Goal: Transaction & Acquisition: Purchase product/service

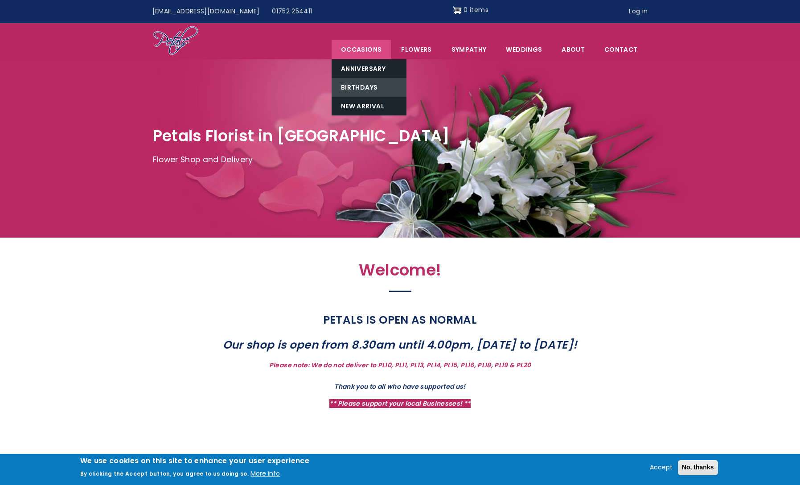
click at [366, 83] on link "Birthdays" at bounding box center [369, 87] width 75 height 19
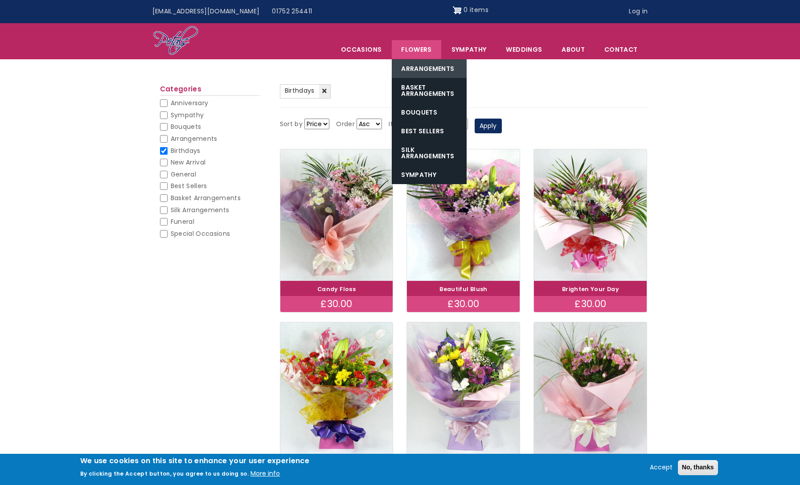
click at [424, 69] on link "Arrangements" at bounding box center [429, 68] width 75 height 19
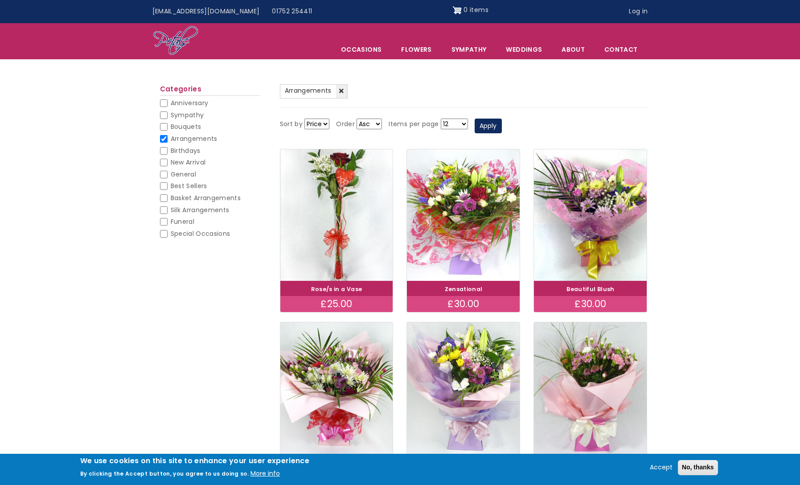
click at [167, 151] on input "Birthdays" at bounding box center [164, 151] width 8 height 8
checkbox input "false"
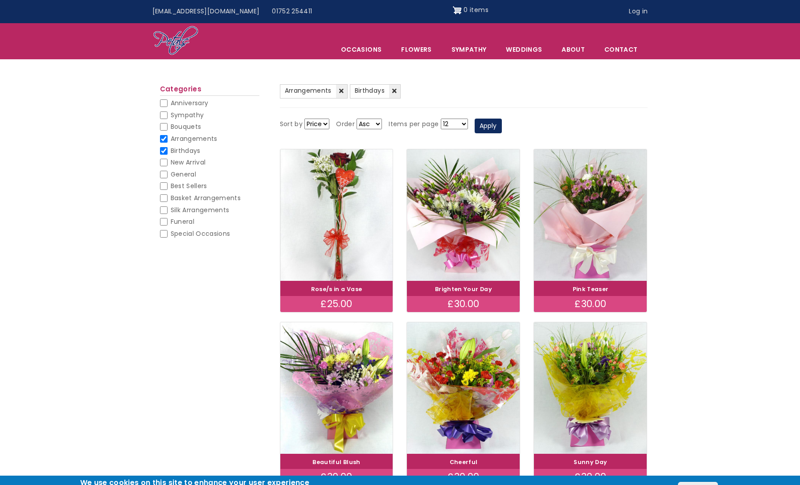
click at [167, 140] on input "Arrangements" at bounding box center [164, 139] width 8 height 8
checkbox input "false"
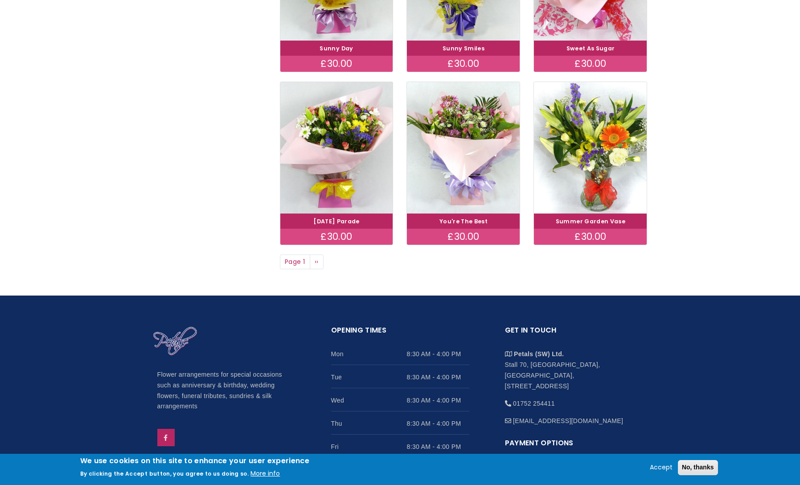
scroll to position [620, 0]
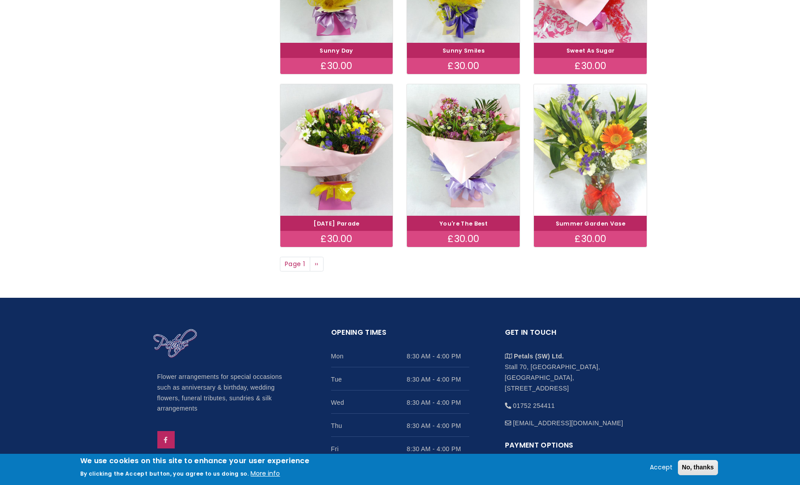
click at [592, 168] on img at bounding box center [591, 149] width 127 height 147
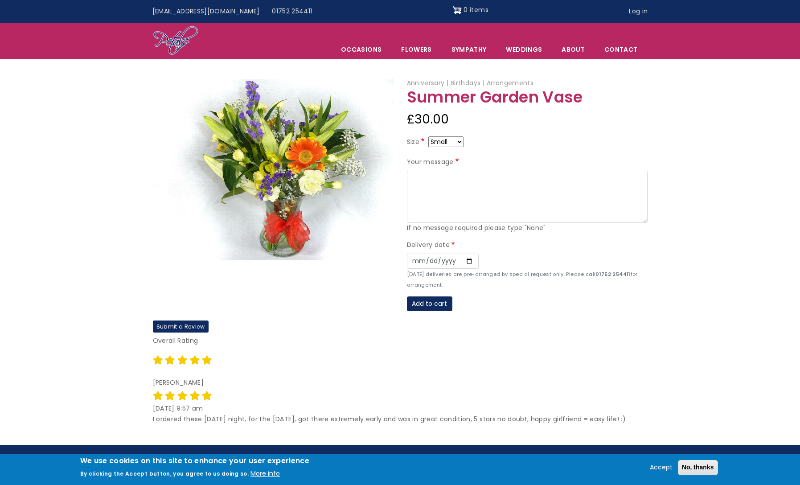
click at [459, 143] on select "Small Medium Large" at bounding box center [446, 141] width 35 height 11
select select "9"
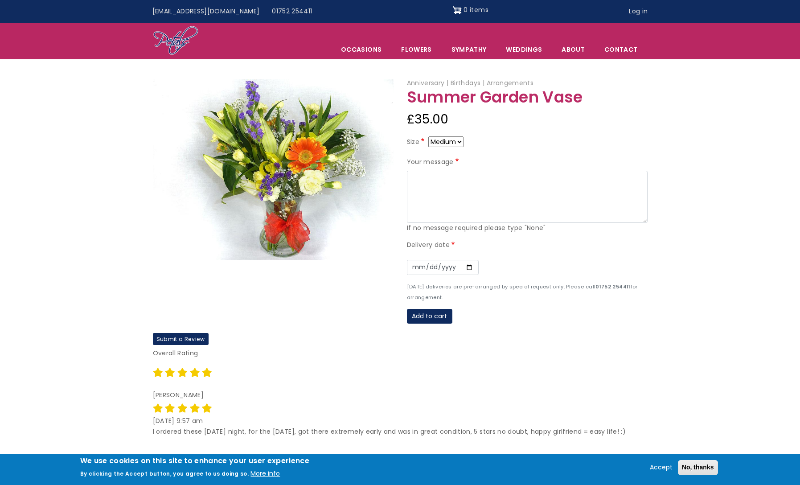
click at [458, 148] on div "Size Small Medium Large" at bounding box center [527, 143] width 241 height 14
click at [458, 144] on select "Small Medium Large" at bounding box center [446, 141] width 35 height 11
select select "10"
click at [458, 140] on select "Small Medium Large" at bounding box center [446, 141] width 35 height 11
select select "9"
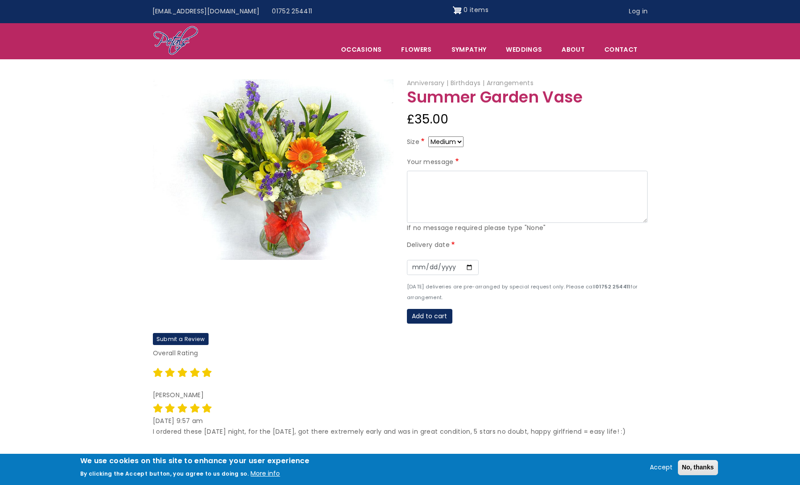
click at [457, 142] on select "Small Medium Large" at bounding box center [446, 141] width 35 height 11
select select "10"
click at [431, 189] on textarea "Your message" at bounding box center [527, 197] width 241 height 53
type textarea "Love you! Miss your butt!"
click at [468, 266] on input "Date" at bounding box center [443, 267] width 72 height 15
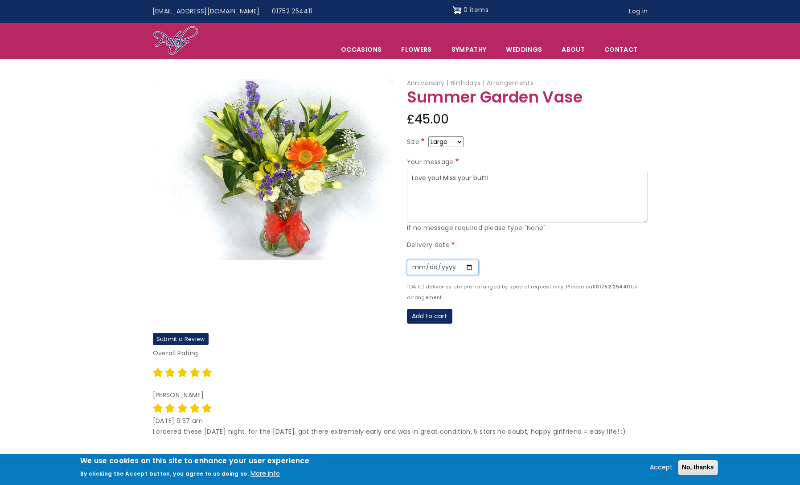
type input "2025-08-22"
click at [437, 315] on button "Add to cart" at bounding box center [429, 316] width 45 height 15
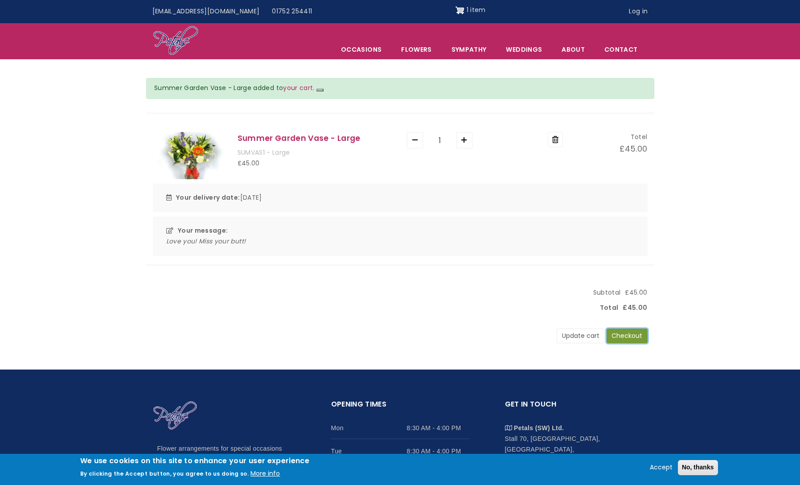
click at [634, 337] on button "Checkout" at bounding box center [627, 336] width 41 height 15
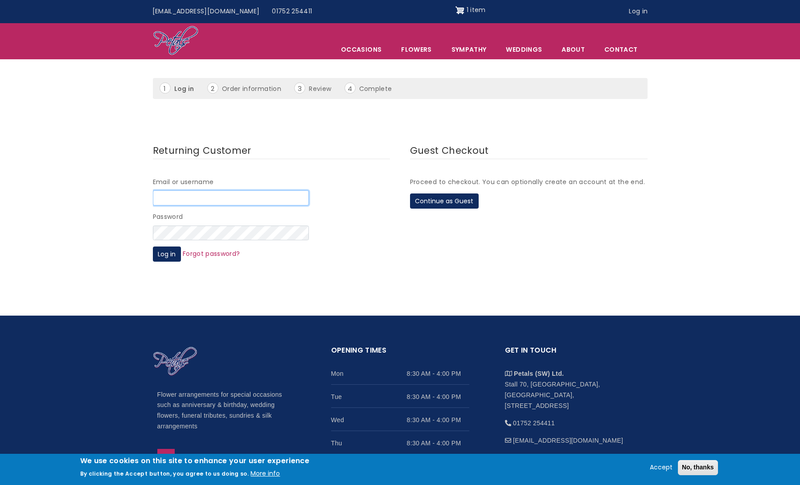
click at [235, 201] on input "Email or username" at bounding box center [231, 197] width 156 height 15
click at [462, 198] on button "Continue as Guest" at bounding box center [444, 201] width 69 height 15
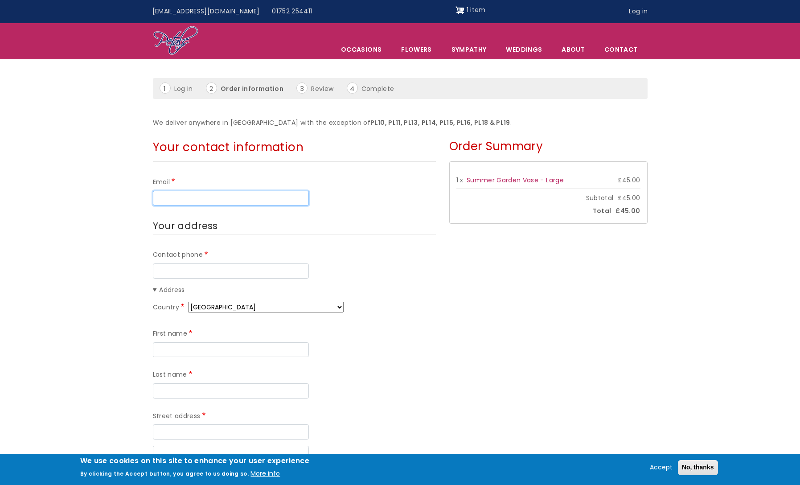
click at [244, 198] on input "Email" at bounding box center [231, 198] width 156 height 15
type input "[EMAIL_ADDRESS][DOMAIN_NAME]"
click at [224, 269] on input "Contact phone" at bounding box center [231, 271] width 156 height 15
type input "[PHONE_NUMBER]"
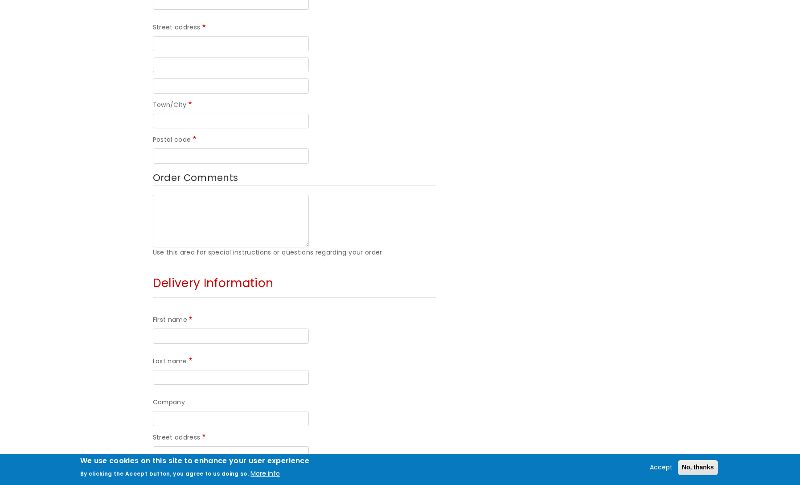
scroll to position [535, 0]
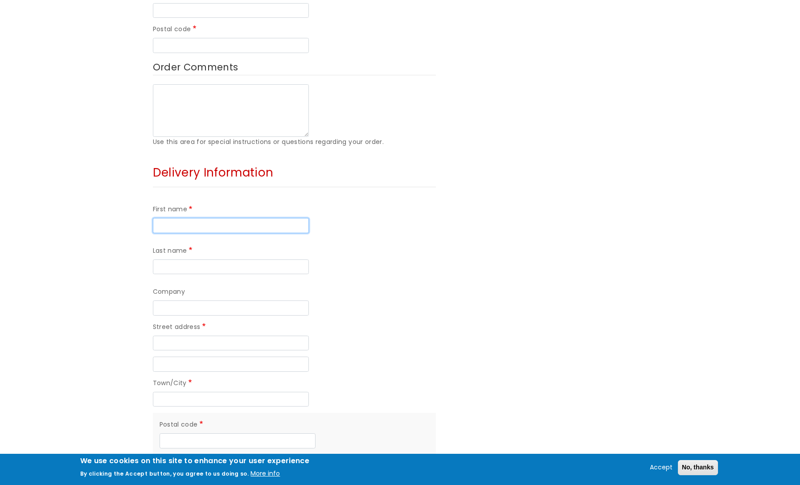
click at [194, 218] on input "First name" at bounding box center [231, 225] width 156 height 15
type input "[PERSON_NAME]"
click at [293, 260] on input "Last name" at bounding box center [231, 267] width 156 height 15
type input "Styles"
click at [193, 301] on input "Company" at bounding box center [231, 308] width 156 height 15
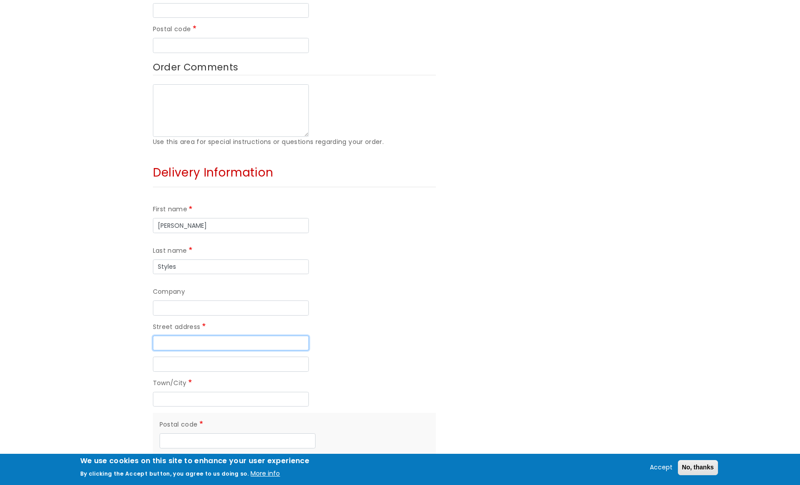
click at [205, 336] on input "Street address" at bounding box center [231, 343] width 156 height 15
click at [402, 357] on div "Street address line 2" at bounding box center [294, 364] width 283 height 15
click at [190, 336] on input "Street address" at bounding box center [231, 343] width 156 height 15
paste input "72 Hotham Place"
type input "72 Hotham Place"
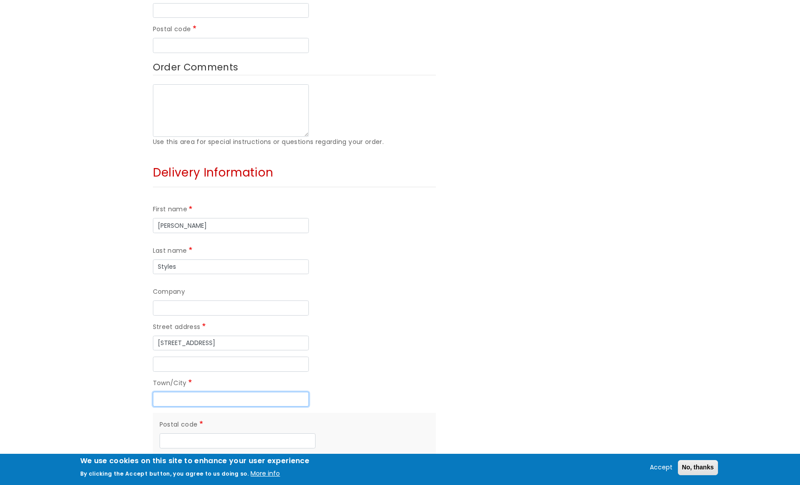
click at [198, 392] on input "Town/City" at bounding box center [231, 399] width 156 height 15
click at [184, 392] on input "Town/City" at bounding box center [231, 399] width 156 height 15
paste input "Plymouth"
type input "Plymouth"
drag, startPoint x: 238, startPoint y: 355, endPoint x: 243, endPoint y: 356, distance: 5.4
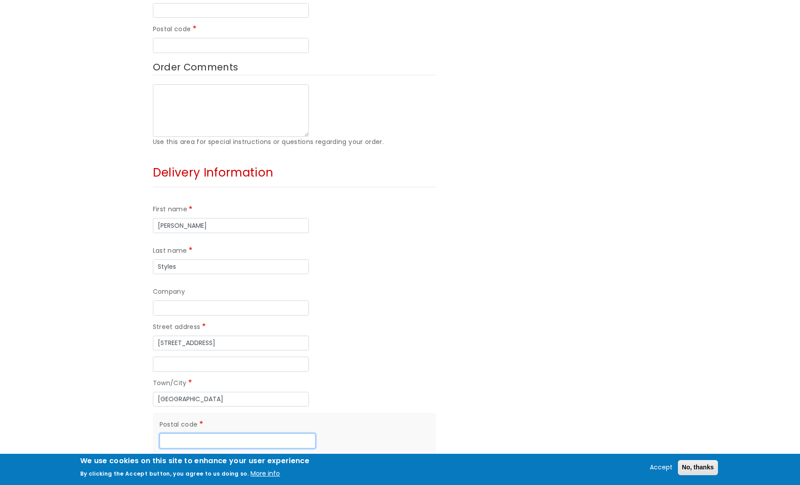
click at [238, 433] on input "Postal code" at bounding box center [238, 440] width 156 height 15
click at [192, 433] on input "Postal code" at bounding box center [238, 440] width 156 height 15
paste input "PL1 5NF"
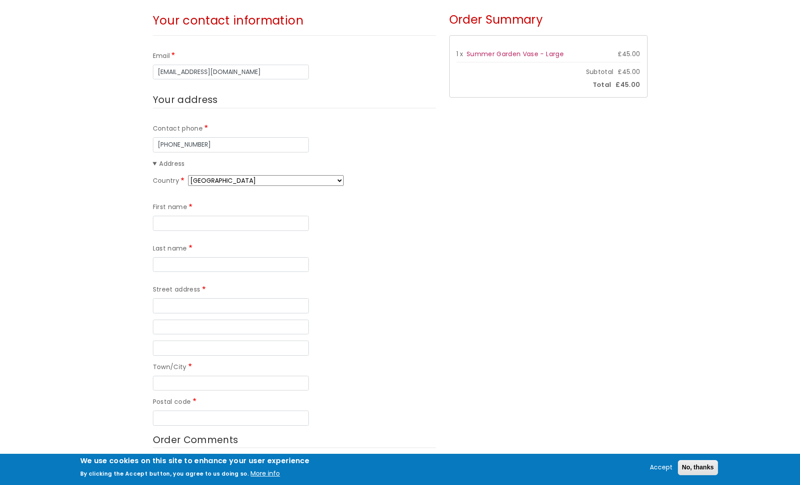
scroll to position [178, 0]
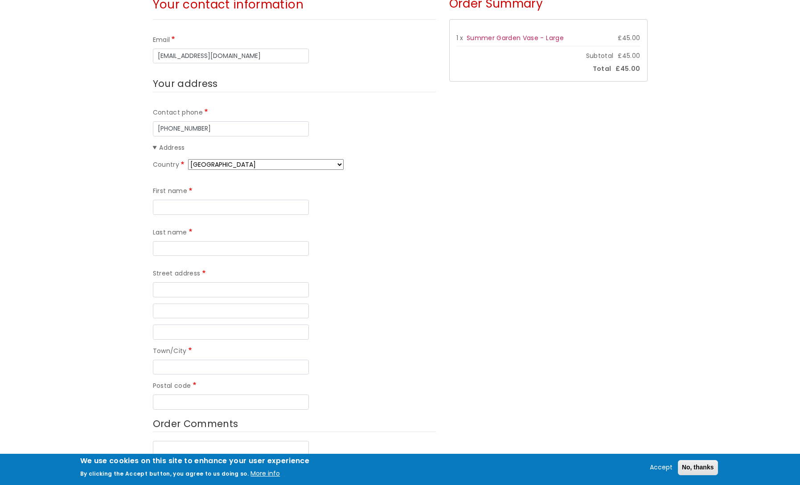
type input "PL1 5NF"
click at [210, 214] on input "First name" at bounding box center [231, 207] width 156 height 15
type input "Martin"
click at [279, 241] on input "Last name" at bounding box center [231, 248] width 156 height 15
type input "Englund"
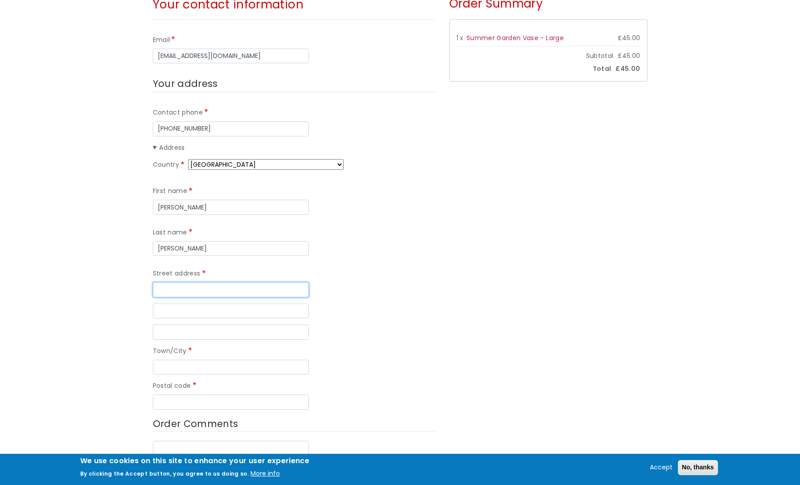
click at [202, 282] on input "Street address" at bounding box center [231, 289] width 156 height 15
type input "Engelbrektsvägen"
select select "SE"
type input "Vallentuna"
type input "18646"
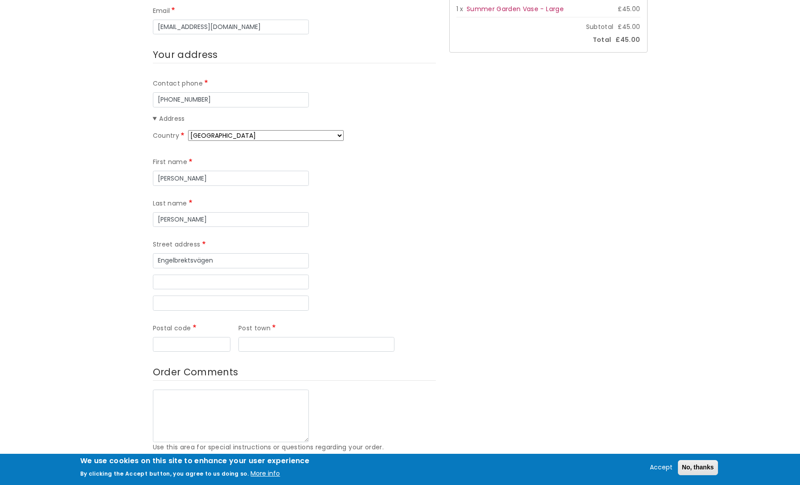
scroll to position [223, 0]
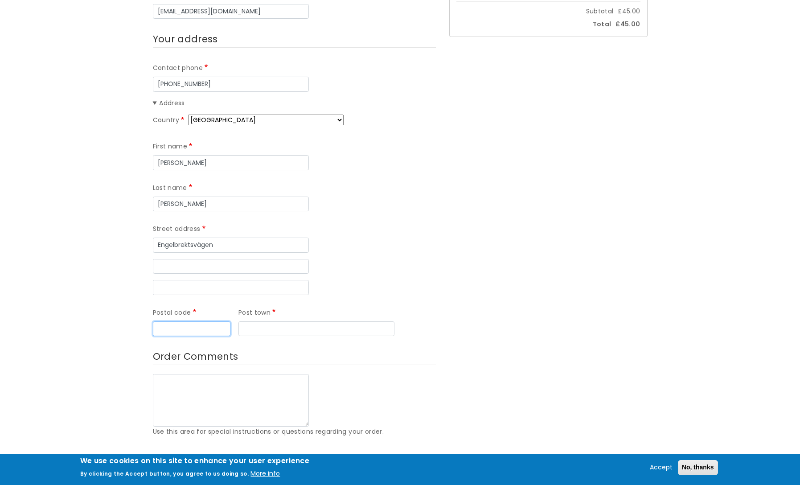
click at [192, 322] on input "Postal code" at bounding box center [192, 329] width 78 height 15
click at [227, 238] on input "Engelbrektsvägen" at bounding box center [231, 245] width 156 height 15
type input "18646"
type input "Vallentuna"
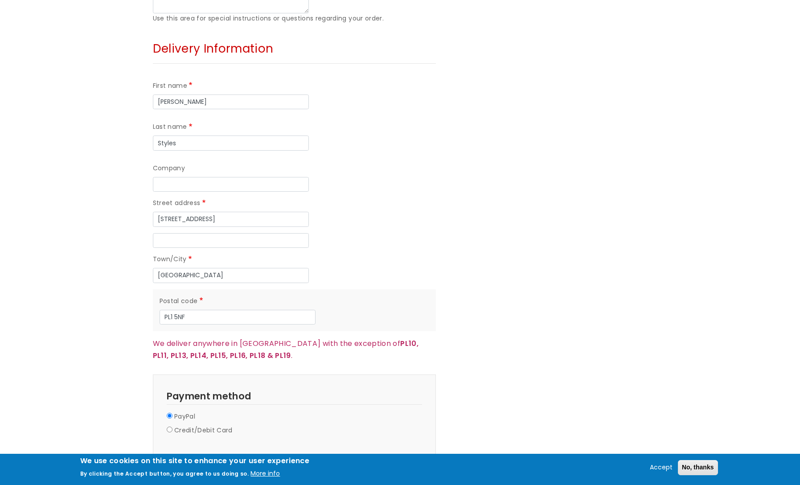
scroll to position [669, 0]
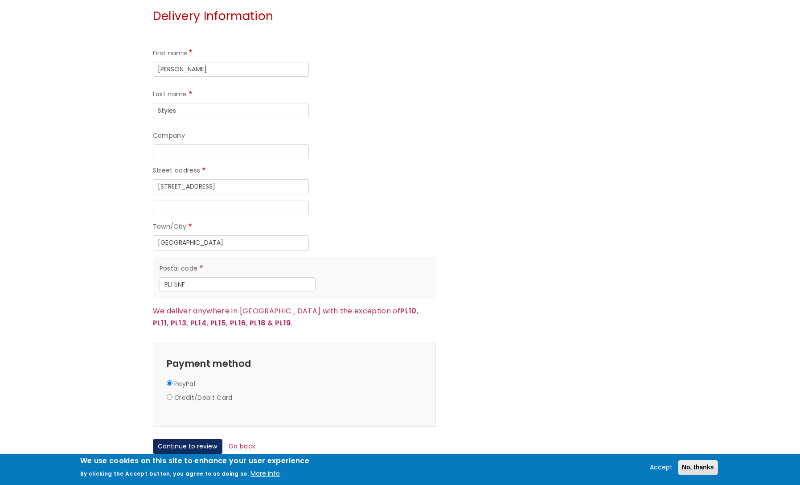
type input "Engelbrektsvägen 125"
click at [167, 394] on input "Credit/Debit Card" at bounding box center [170, 397] width 6 height 6
radio input "true"
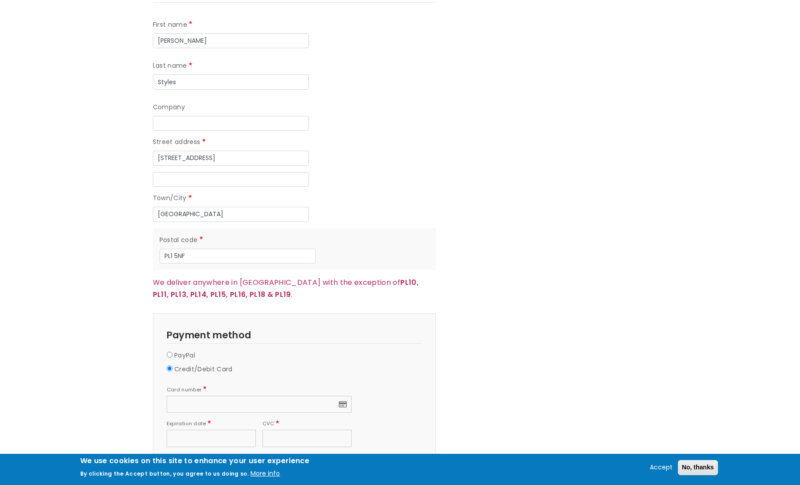
scroll to position [713, 0]
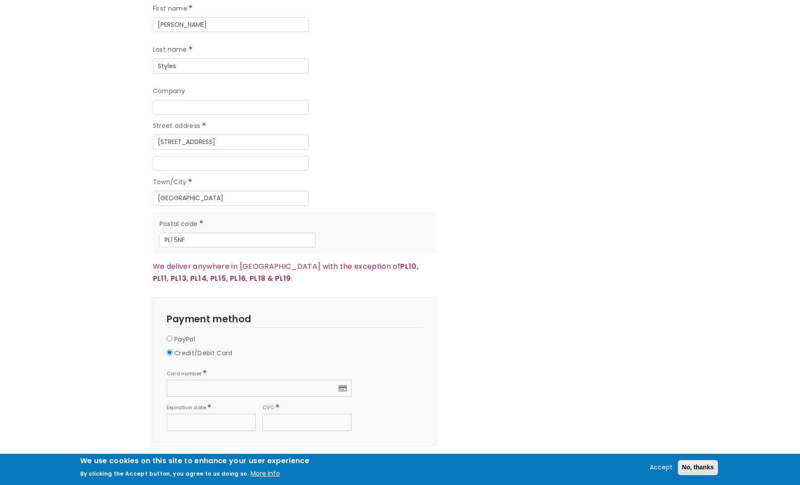
click at [272, 380] on div at bounding box center [259, 388] width 185 height 17
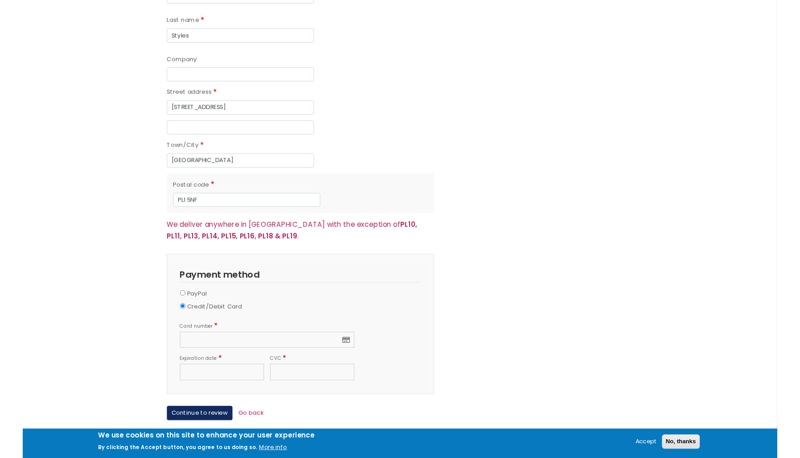
scroll to position [758, 0]
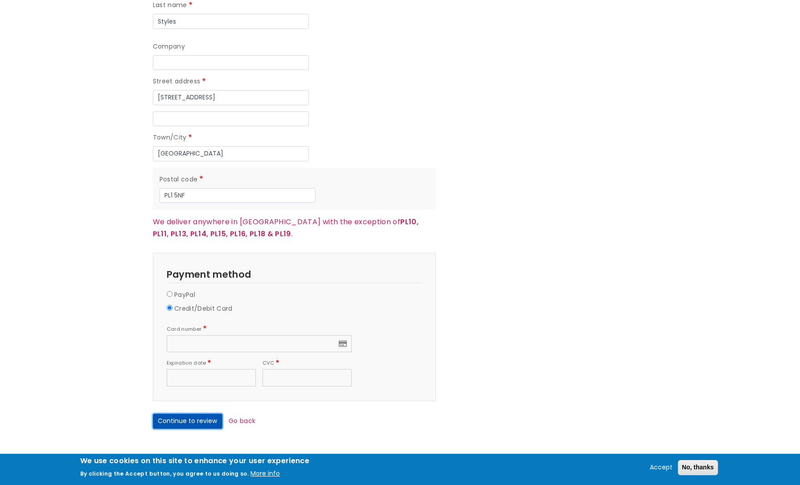
click at [188, 414] on button "Continue to review" at bounding box center [188, 421] width 70 height 15
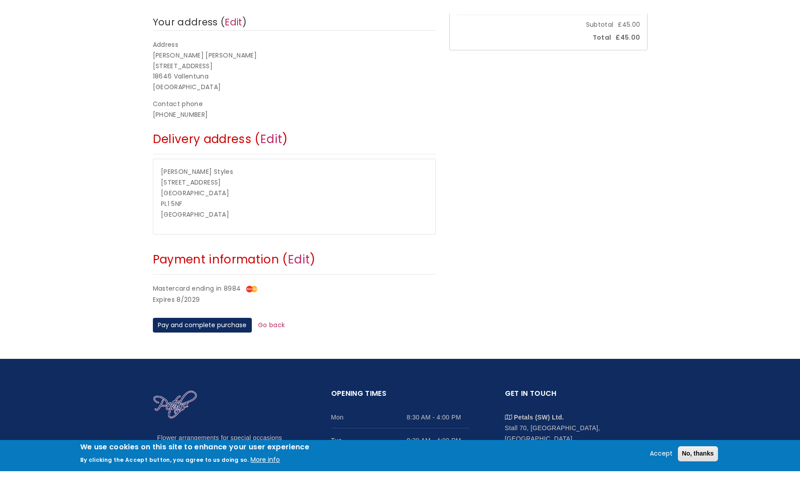
scroll to position [223, 0]
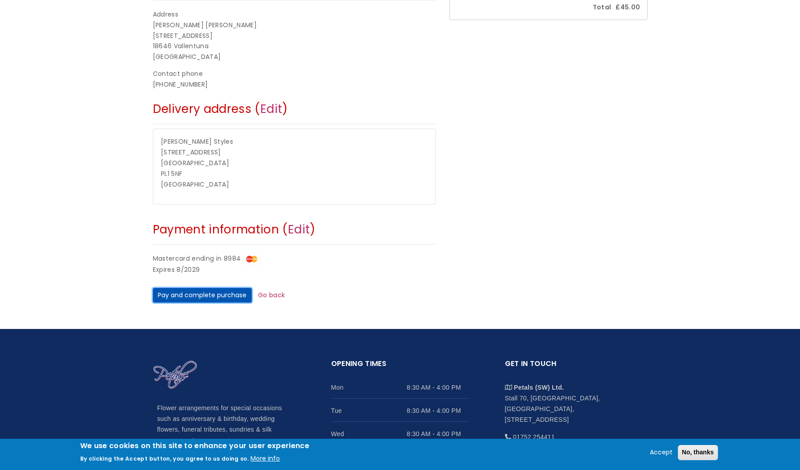
click at [218, 309] on div "Top menu Info@petals-florist.co.uk 01752 254411 1 item Summer Garden Vase - Lar…" at bounding box center [400, 191] width 800 height 828
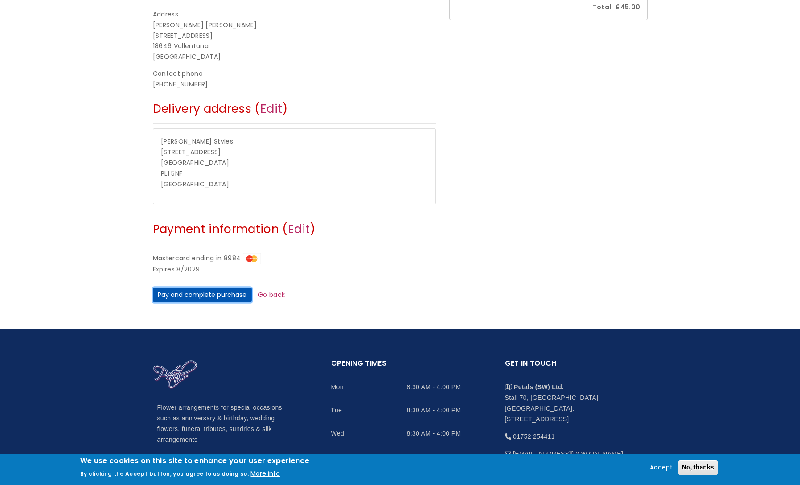
click at [215, 294] on button "Pay and complete purchase" at bounding box center [202, 295] width 99 height 15
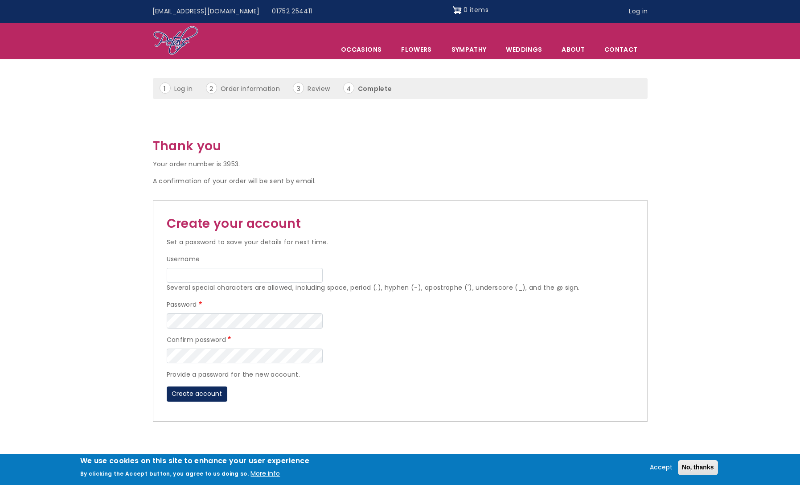
click at [457, 154] on h2 "Thank you" at bounding box center [400, 146] width 495 height 20
